Goal: Task Accomplishment & Management: Manage account settings

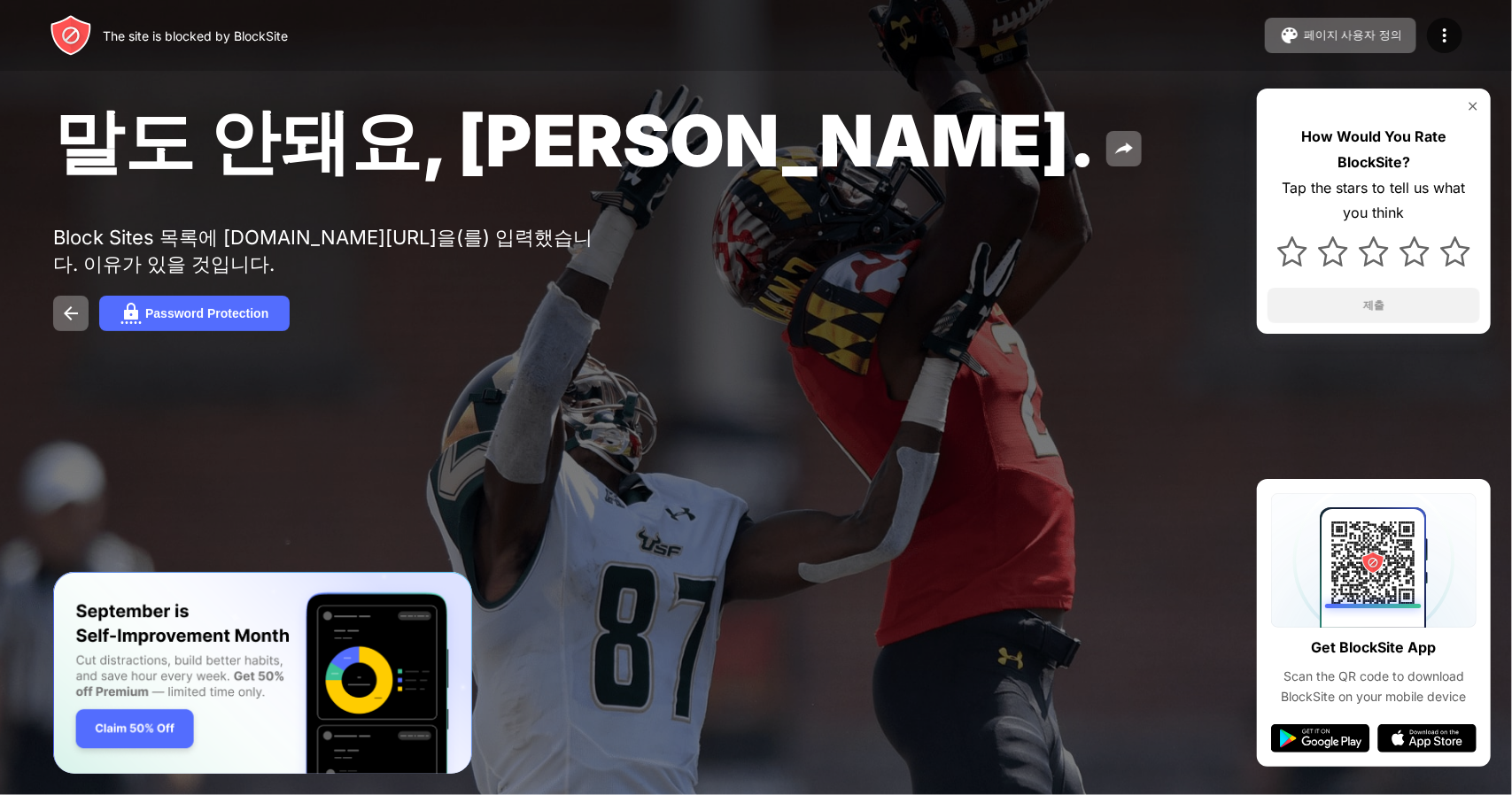
click at [1383, 34] on div "페이지 사용자 정의" at bounding box center [1352, 35] width 98 height 16
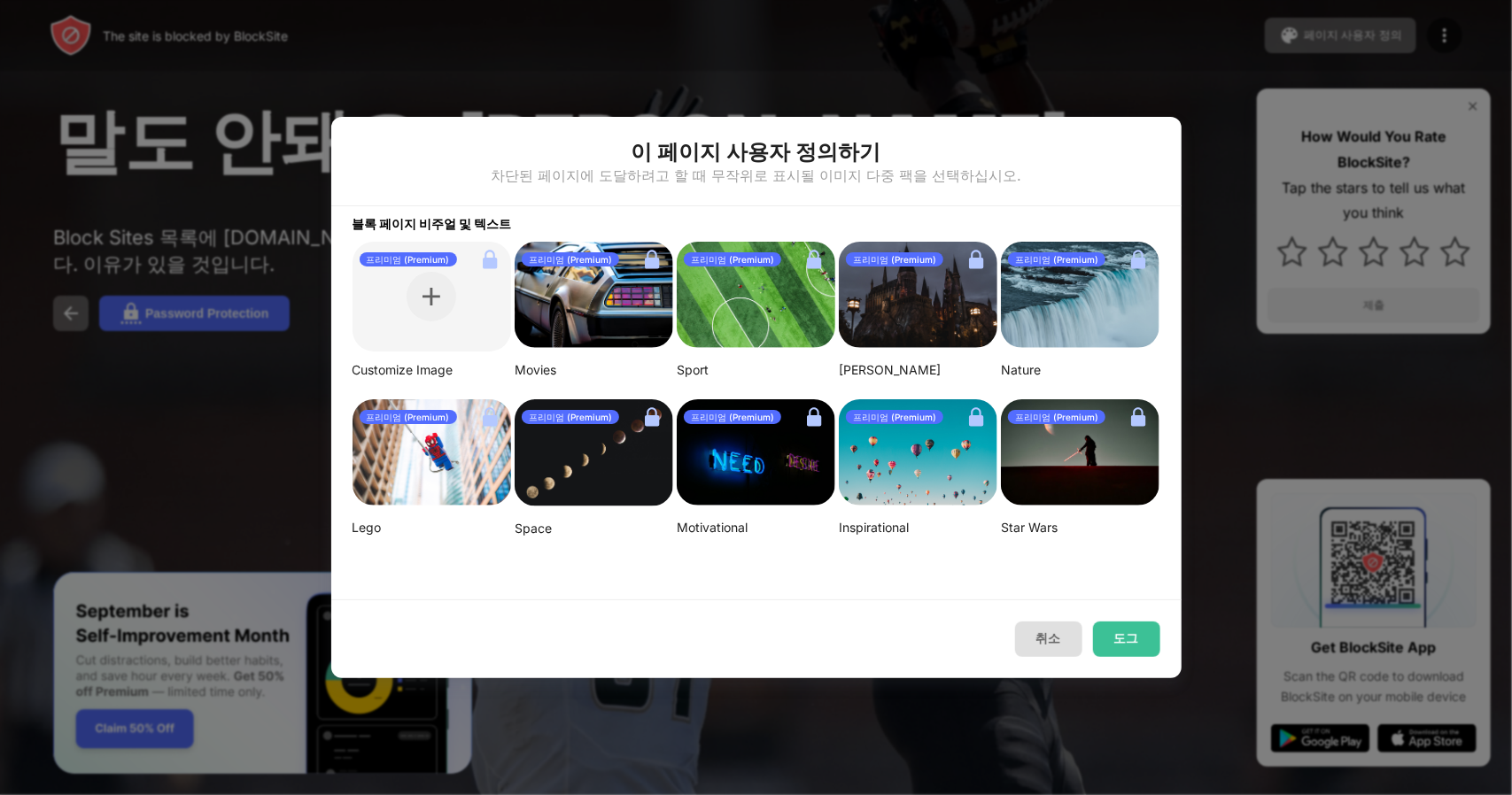
click at [1075, 659] on div "취소 도그" at bounding box center [756, 638] width 850 height 79
click at [1070, 647] on button "취소" at bounding box center [1049, 639] width 67 height 35
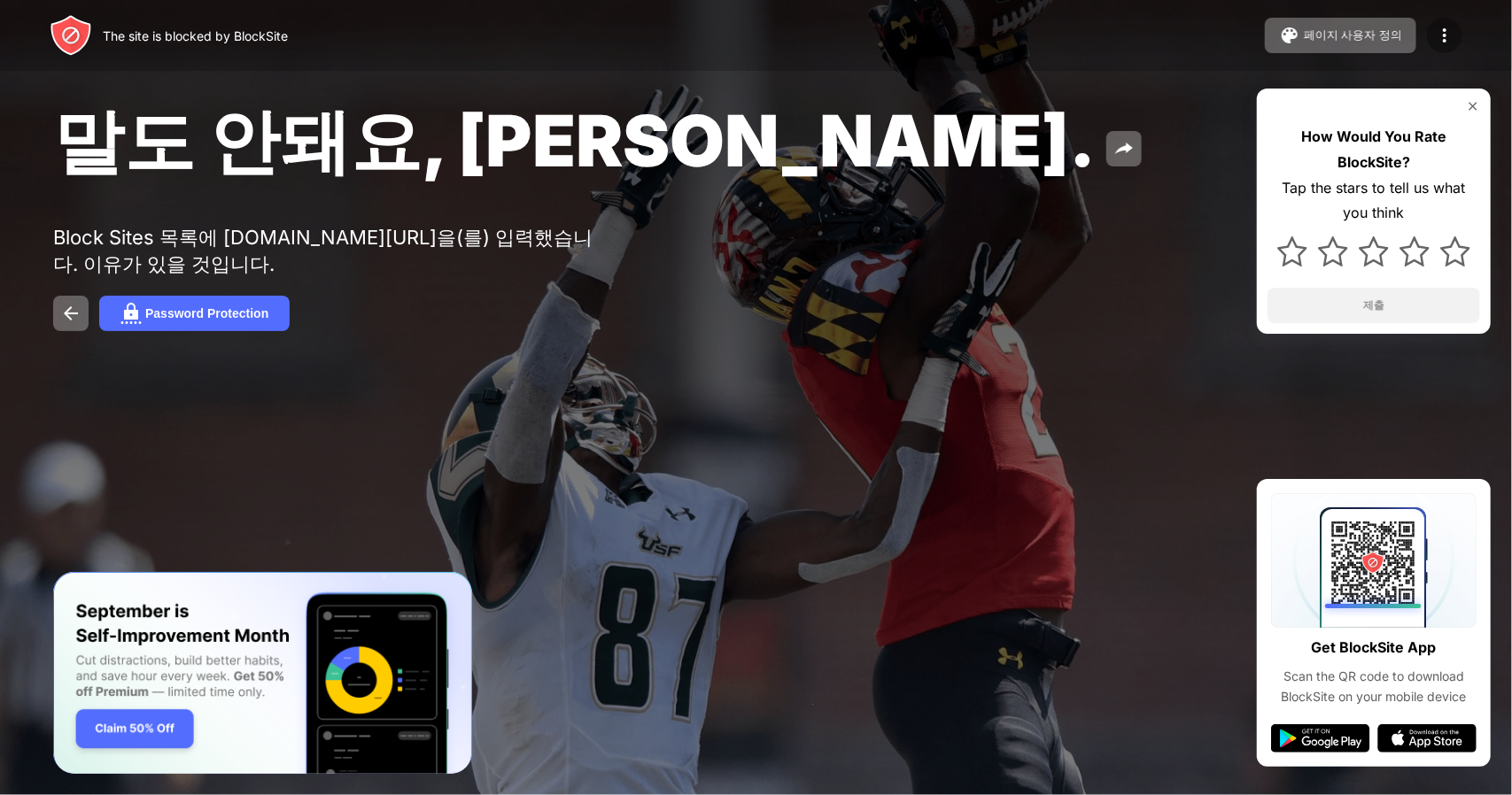
click at [1449, 44] on img at bounding box center [1445, 35] width 21 height 21
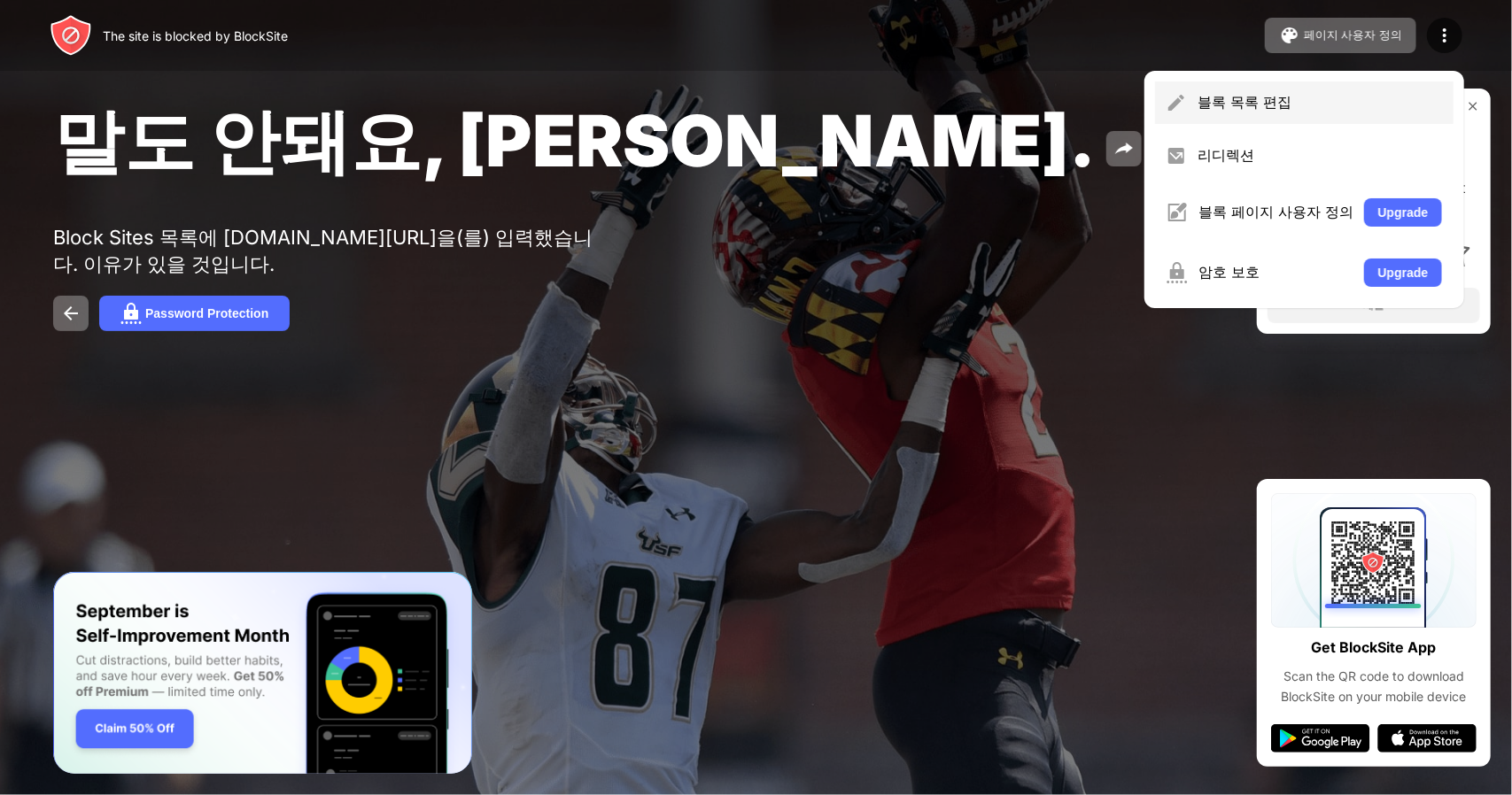
click at [1337, 105] on div "블록 목록 편집" at bounding box center [1320, 103] width 245 height 19
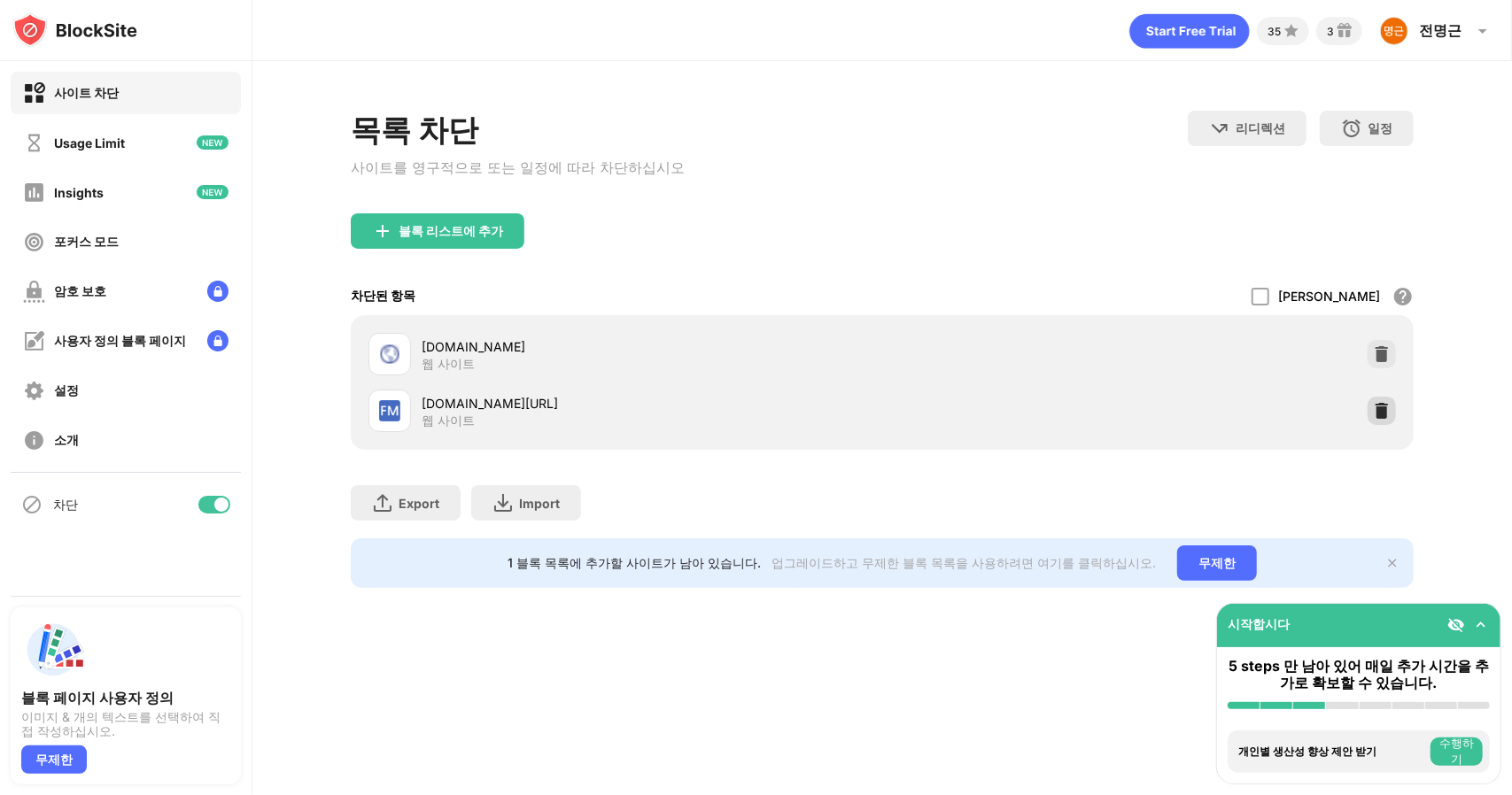
click at [1380, 418] on img at bounding box center [1382, 411] width 18 height 18
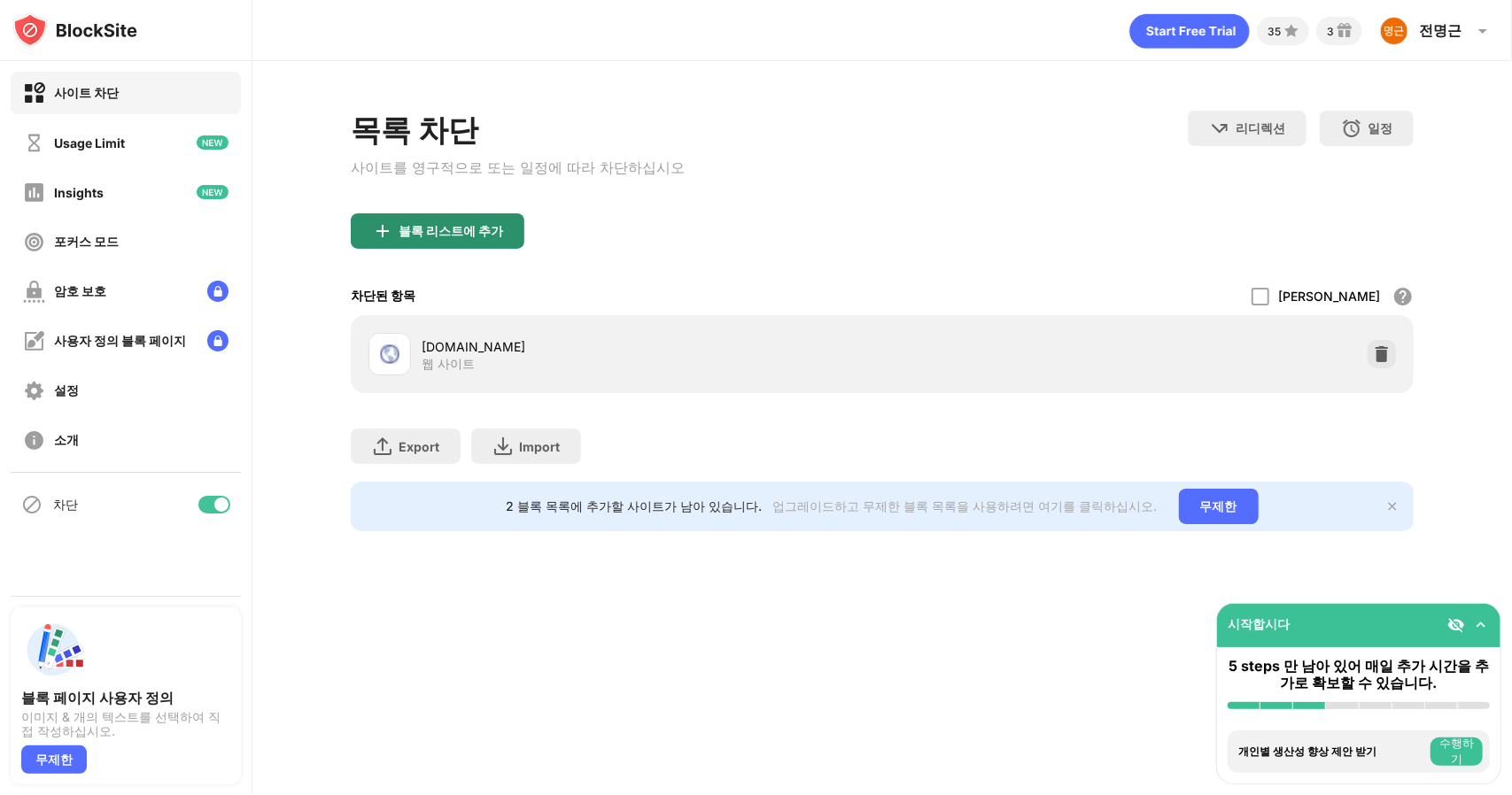
click at [458, 245] on div "블록 리스트에 추가" at bounding box center [437, 231] width 173 height 35
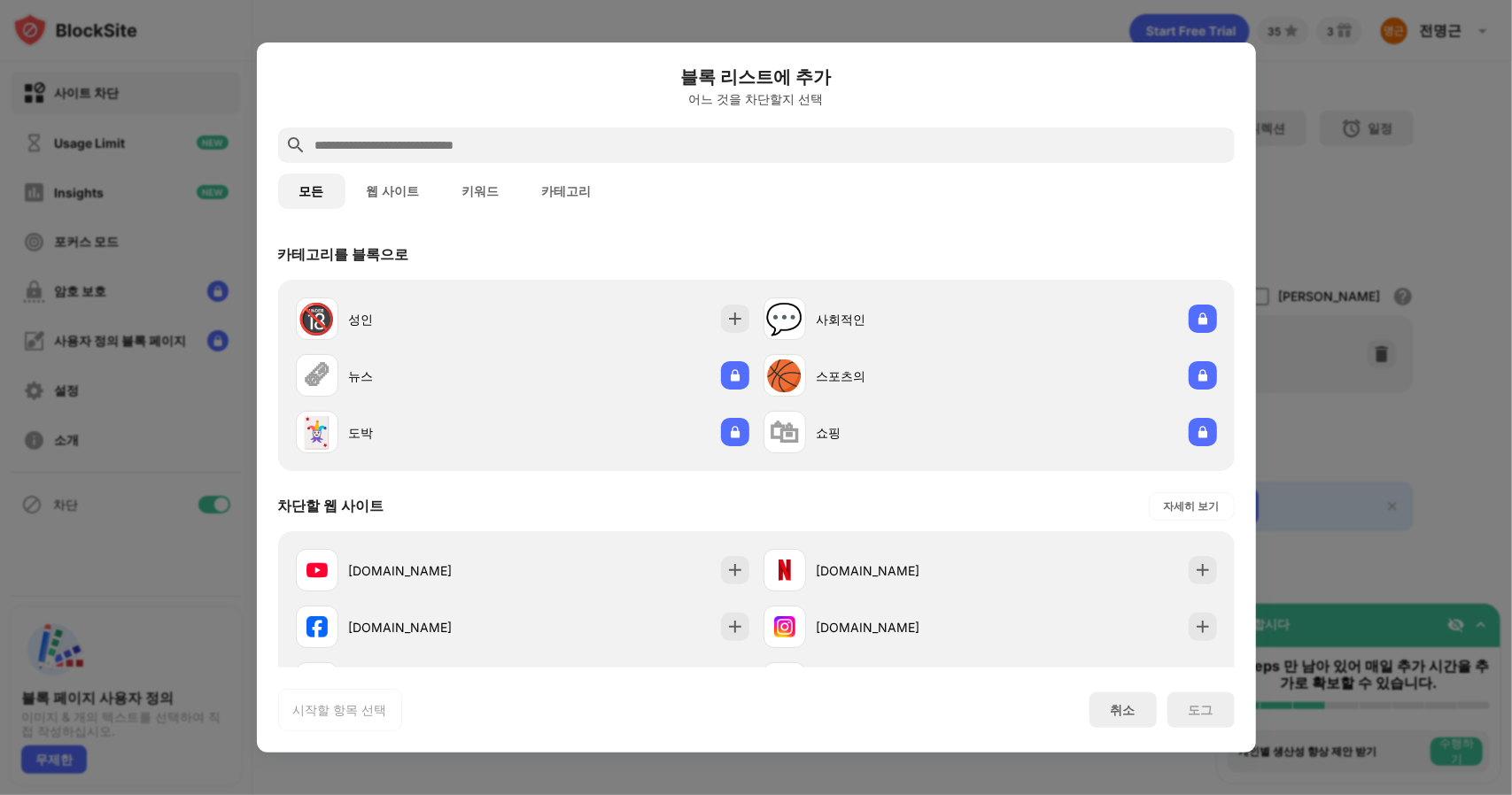
click at [480, 142] on input "text" at bounding box center [770, 145] width 914 height 21
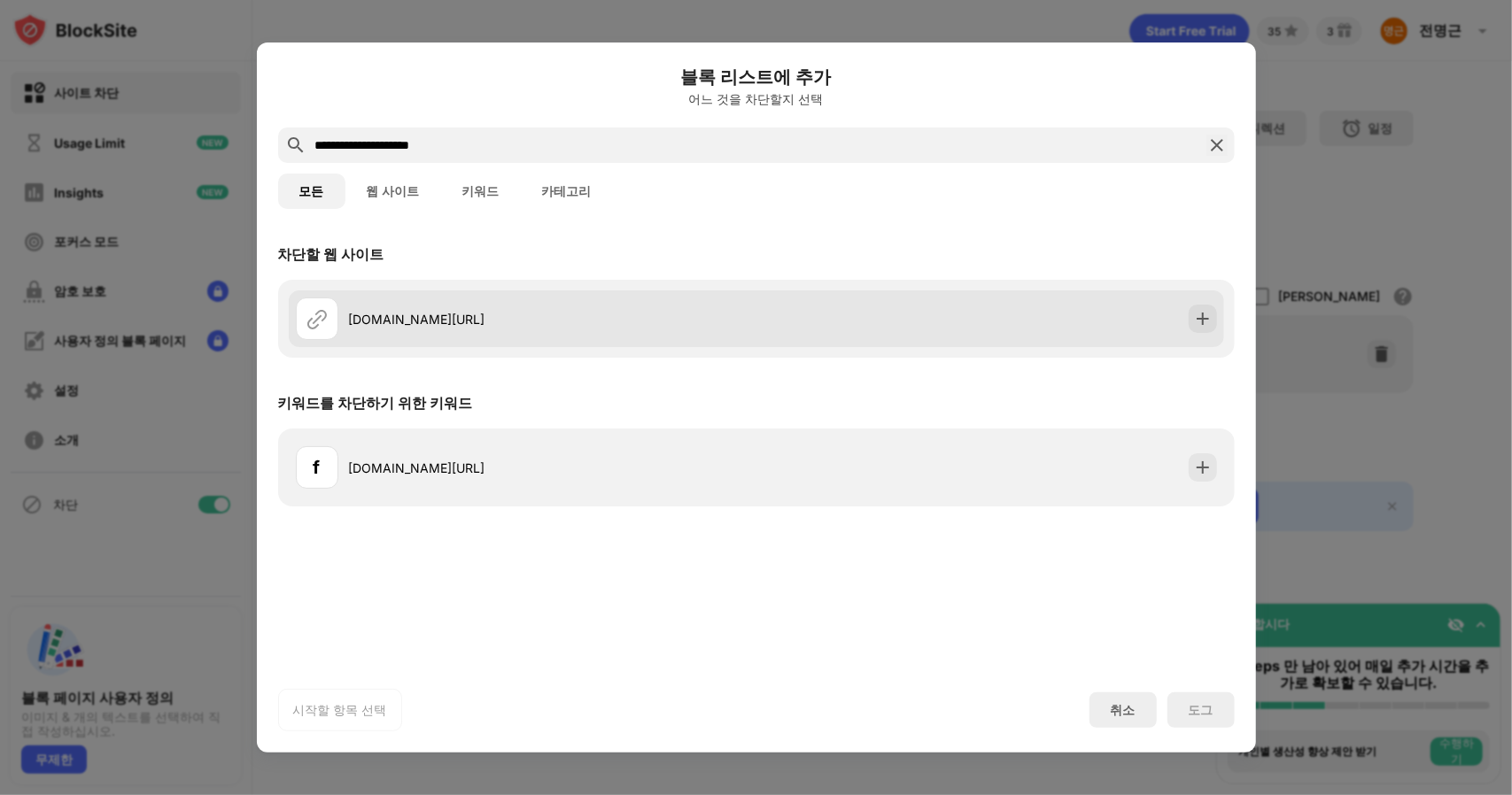
type input "**********"
click at [588, 309] on div "[DOMAIN_NAME][URL]" at bounding box center [552, 318] width 408 height 18
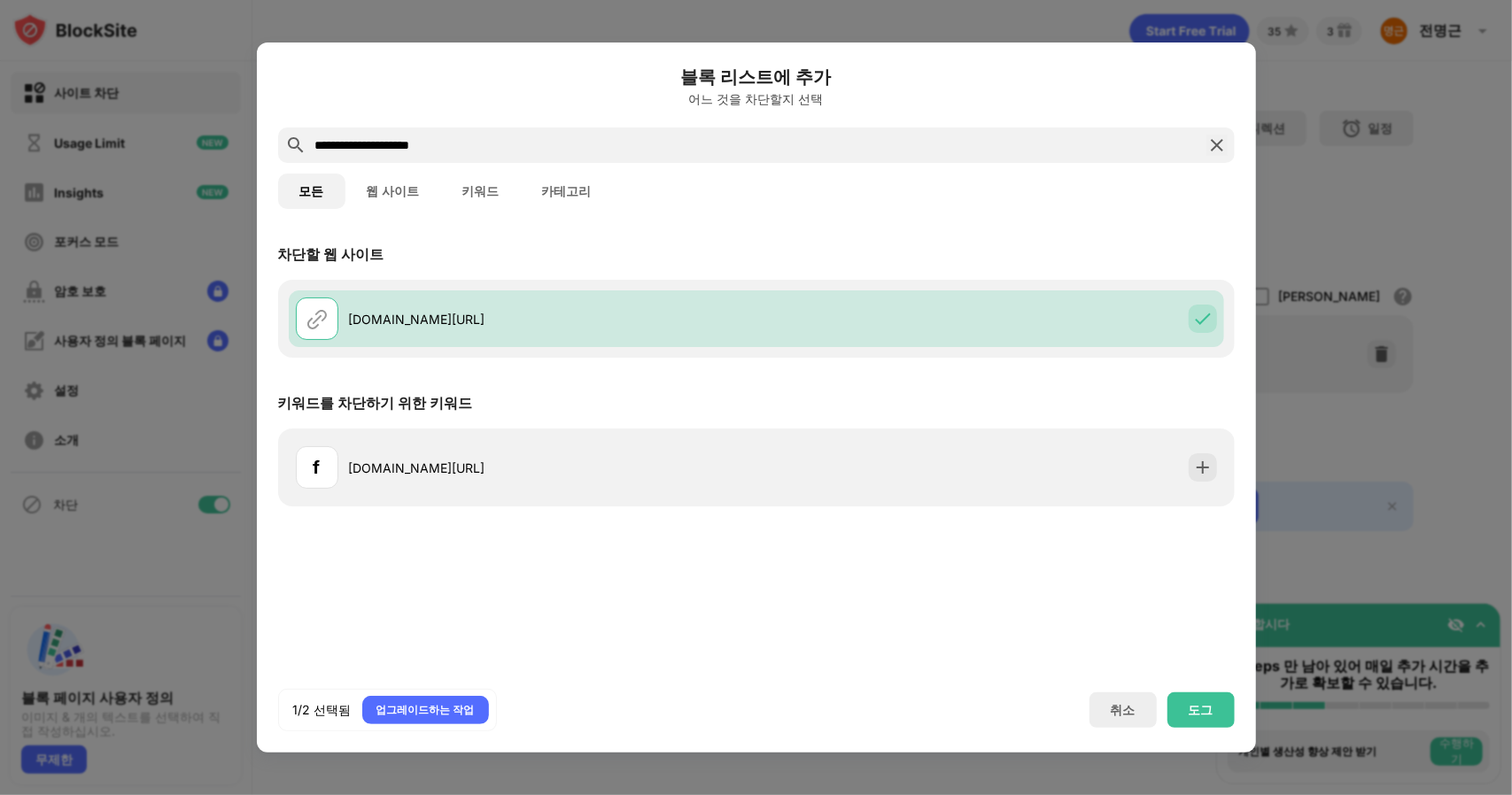
click at [1202, 714] on div "도그" at bounding box center [1200, 709] width 24 height 15
